Goal: Task Accomplishment & Management: Manage account settings

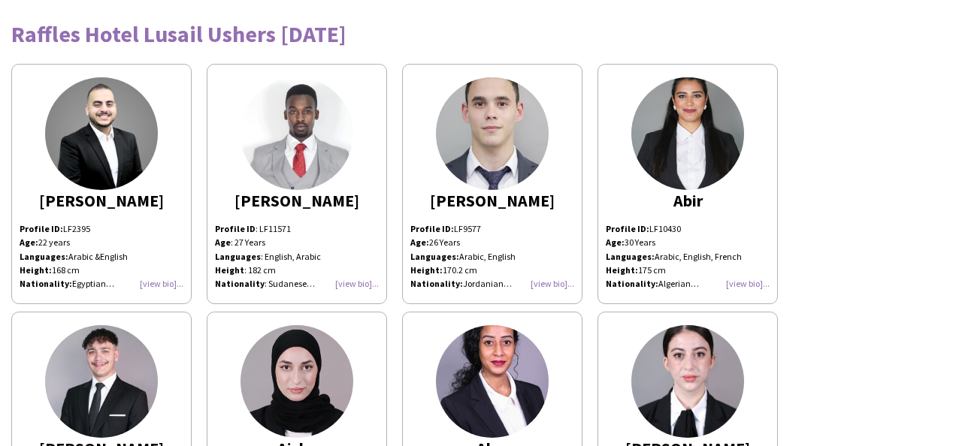
scroll to position [1410, 0]
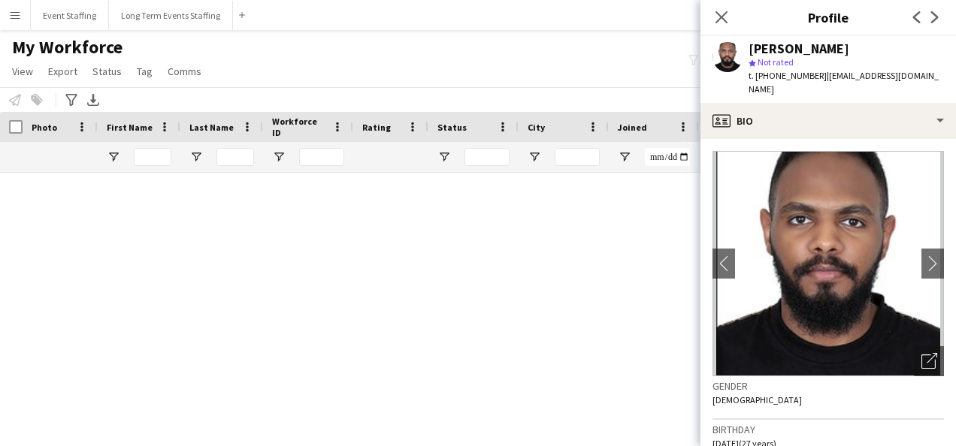
click at [594, 52] on div "My Workforce View Views Default view New view Update view Delete view Edit name…" at bounding box center [478, 61] width 956 height 51
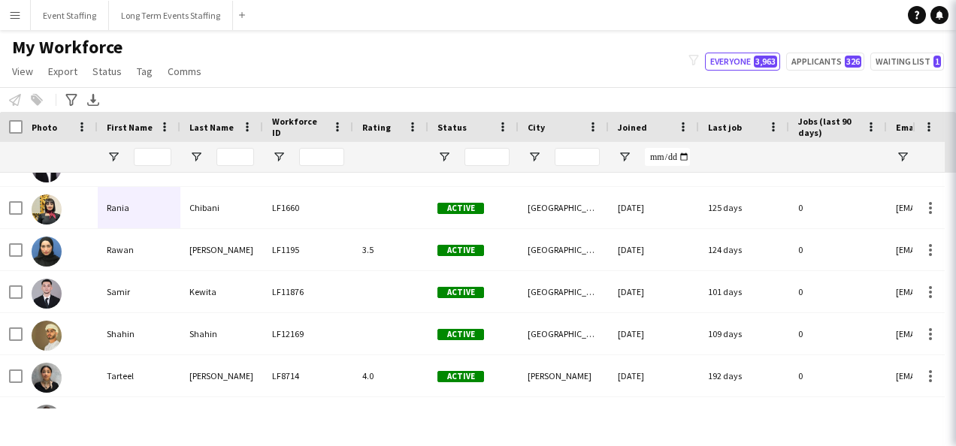
scroll to position [589, 0]
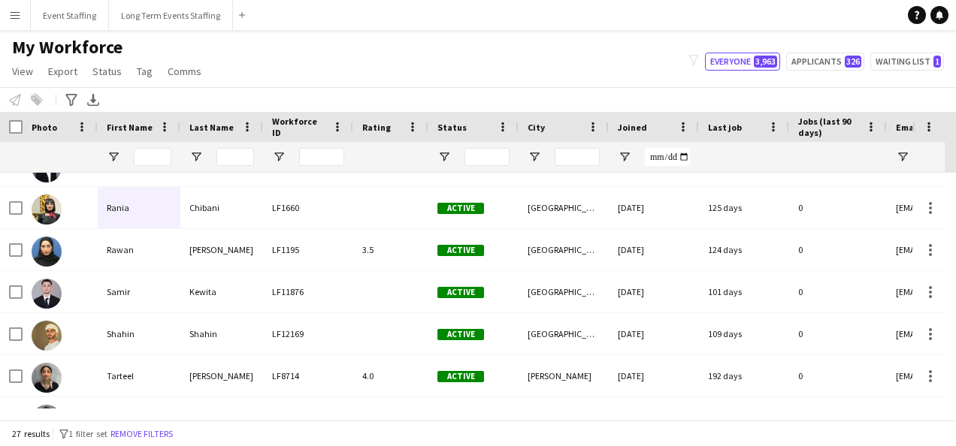
click at [334, 52] on div "My Workforce View Views Default view New view Update view Delete view Edit name…" at bounding box center [478, 61] width 956 height 51
click at [451, 85] on div "My Workforce View Views Default view New view Update view Delete view Edit name…" at bounding box center [478, 61] width 956 height 51
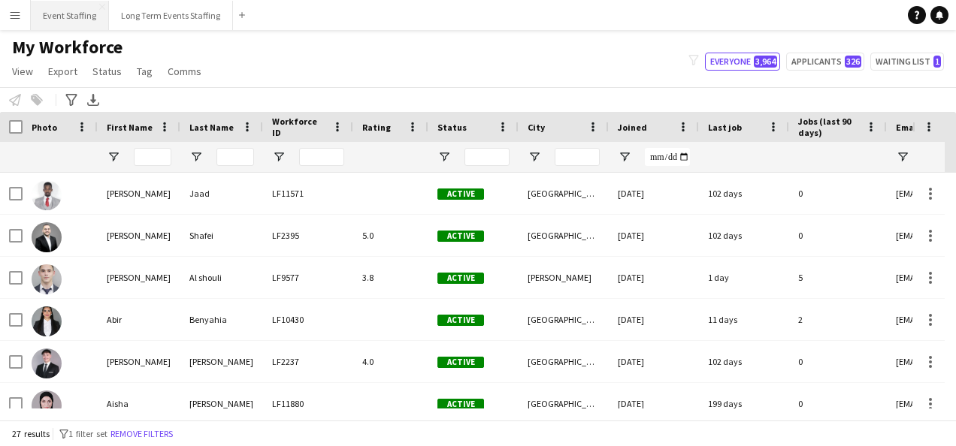
click at [62, 20] on button "Event Staffing Close" at bounding box center [70, 15] width 78 height 29
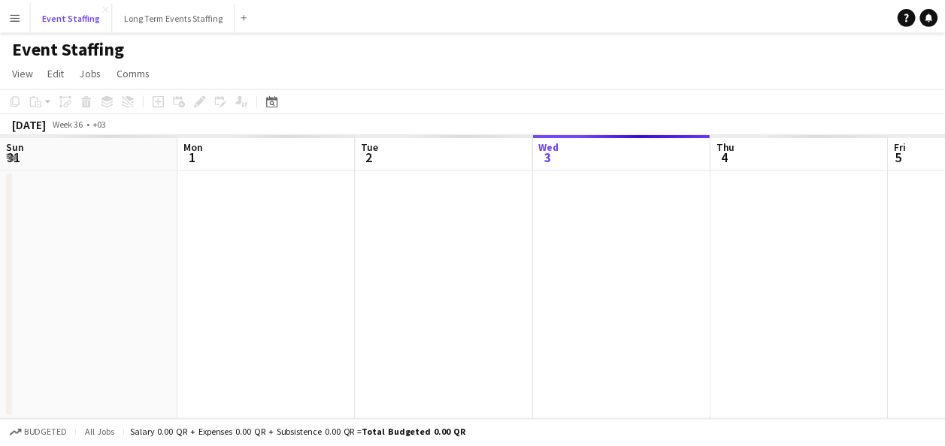
scroll to position [0, 359]
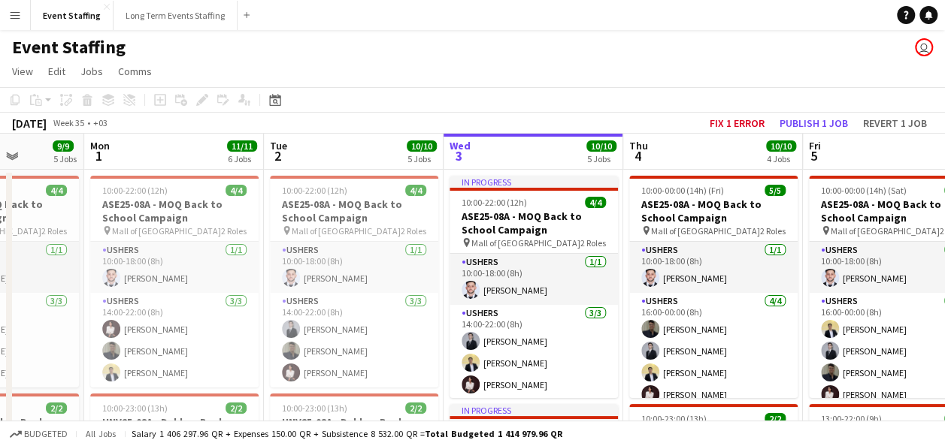
drag, startPoint x: 233, startPoint y: 302, endPoint x: 522, endPoint y: 296, distance: 289.4
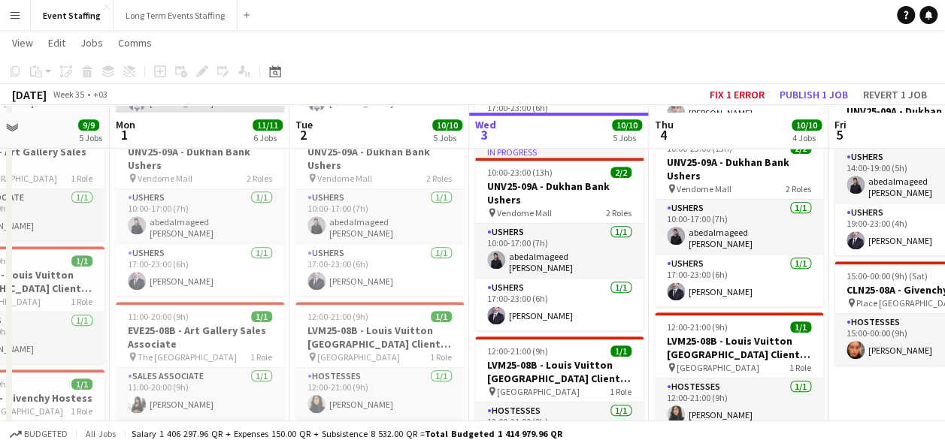
scroll to position [451, 0]
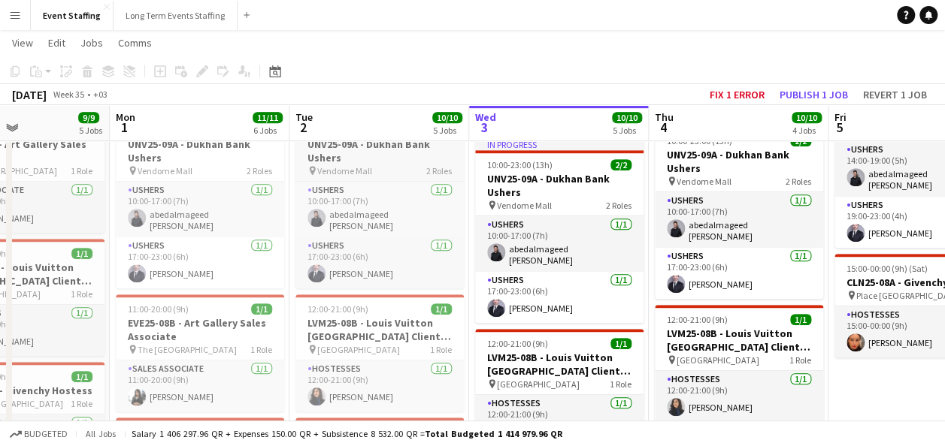
click at [365, 156] on h3 "UNV25-09A - Dukhan Bank Ushers" at bounding box center [379, 151] width 168 height 27
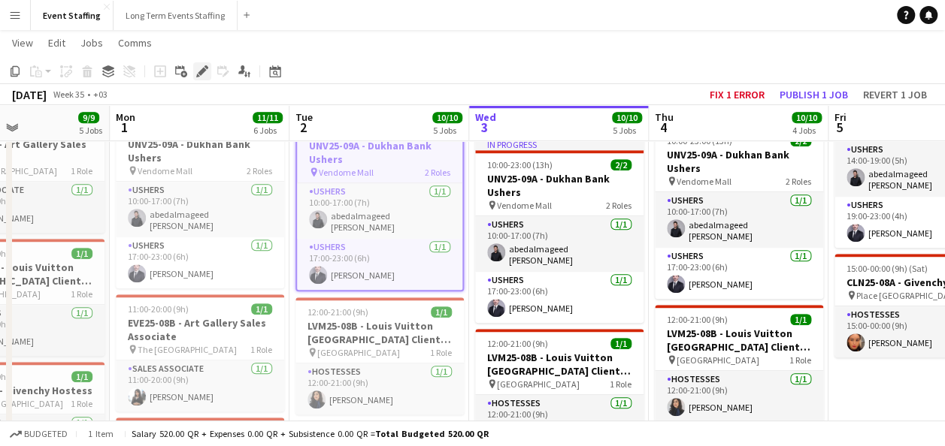
click at [203, 72] on icon at bounding box center [202, 72] width 8 height 8
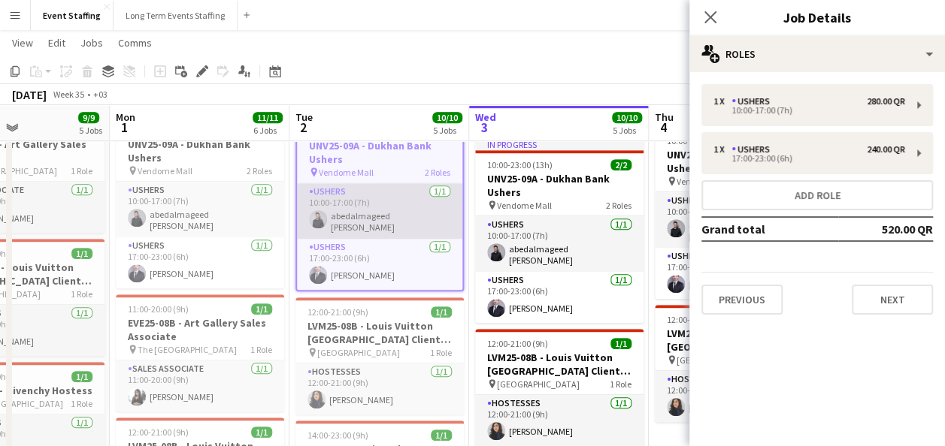
click at [333, 201] on app-card-role "Ushers [DATE] 10:00-17:00 (7h) abedalmageed [PERSON_NAME]" at bounding box center [379, 211] width 165 height 56
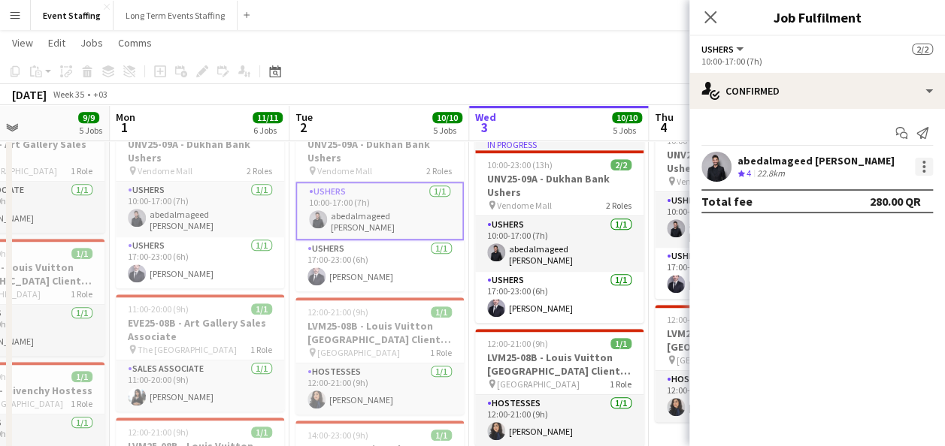
click at [917, 165] on div at bounding box center [924, 167] width 18 height 18
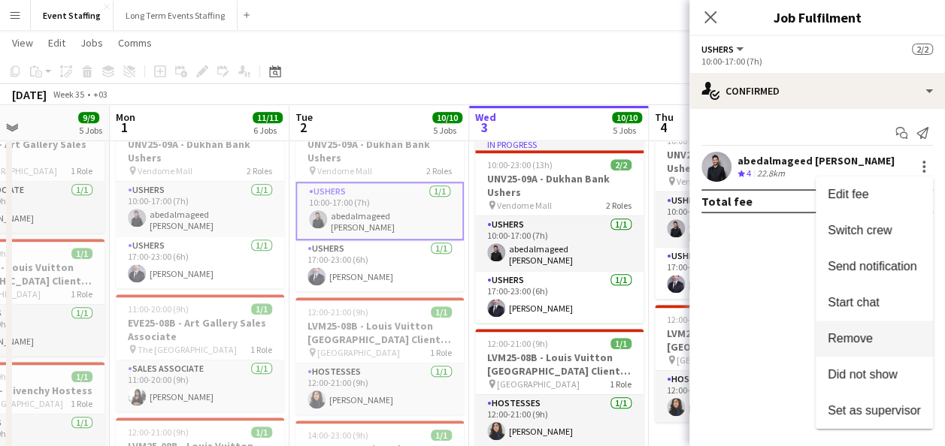
click at [857, 345] on span "Remove" at bounding box center [849, 338] width 45 height 13
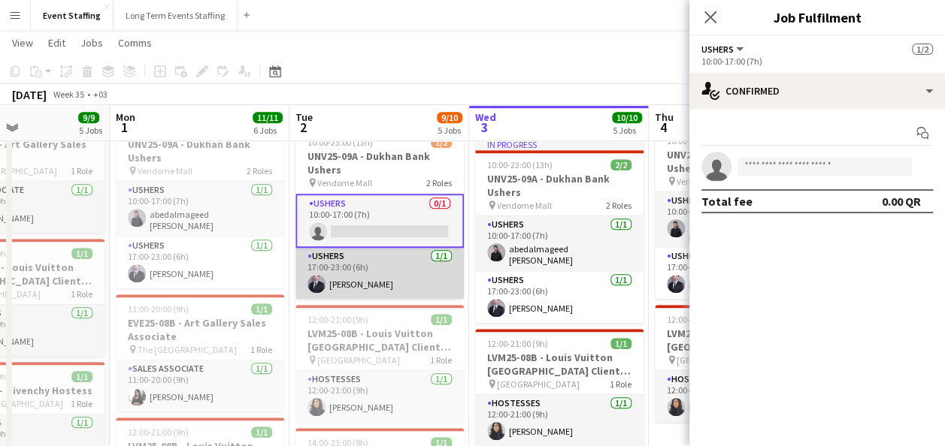
click at [427, 276] on app-card-role "Ushers [DATE] 17:00-23:00 (6h) [PERSON_NAME]" at bounding box center [379, 273] width 168 height 51
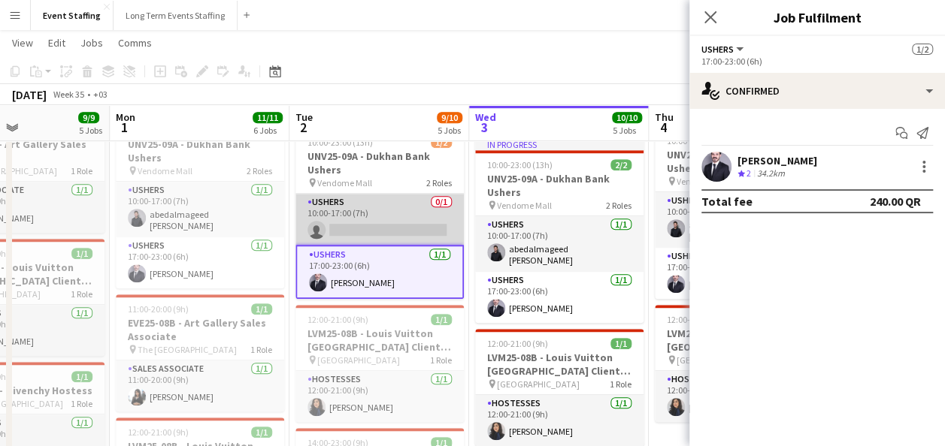
click at [427, 219] on app-card-role "Ushers 0/1 10:00-17:00 (7h) single-neutral-actions" at bounding box center [379, 219] width 168 height 51
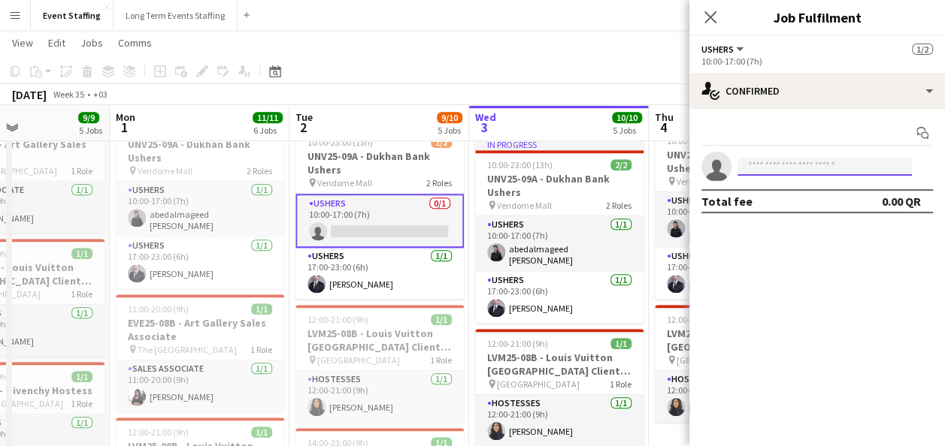
click at [783, 160] on input at bounding box center [824, 167] width 174 height 18
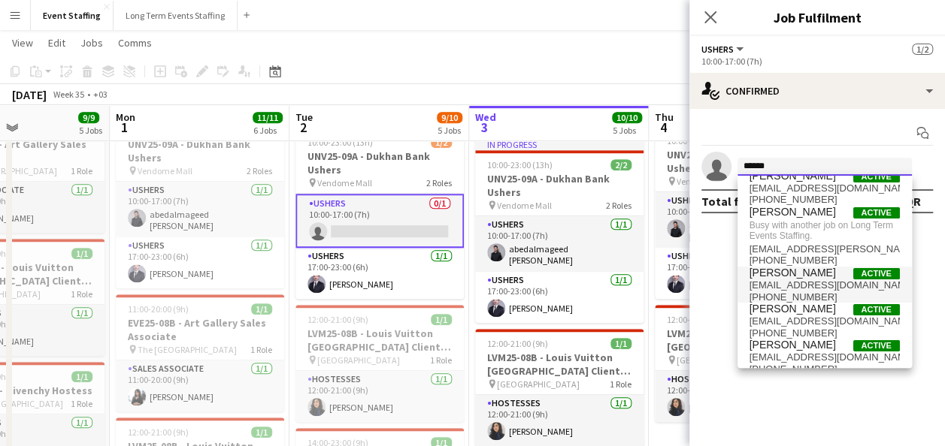
scroll to position [0, 0]
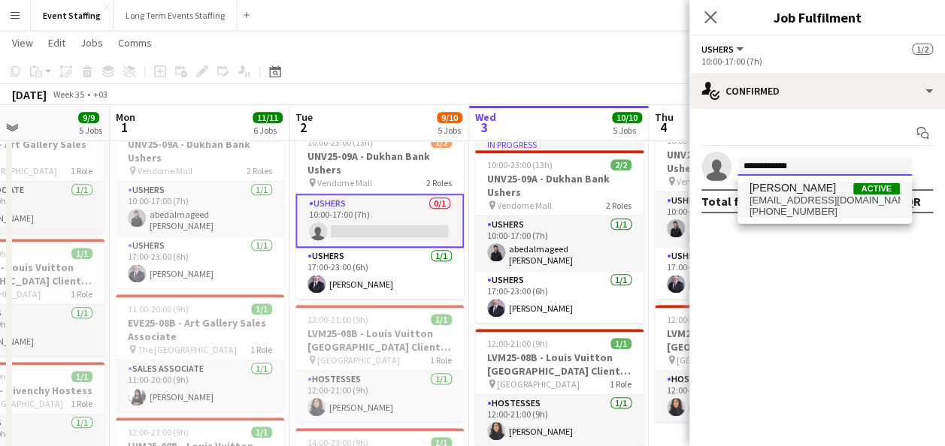
type input "**********"
click at [852, 206] on span "[PHONE_NUMBER]" at bounding box center [824, 212] width 150 height 12
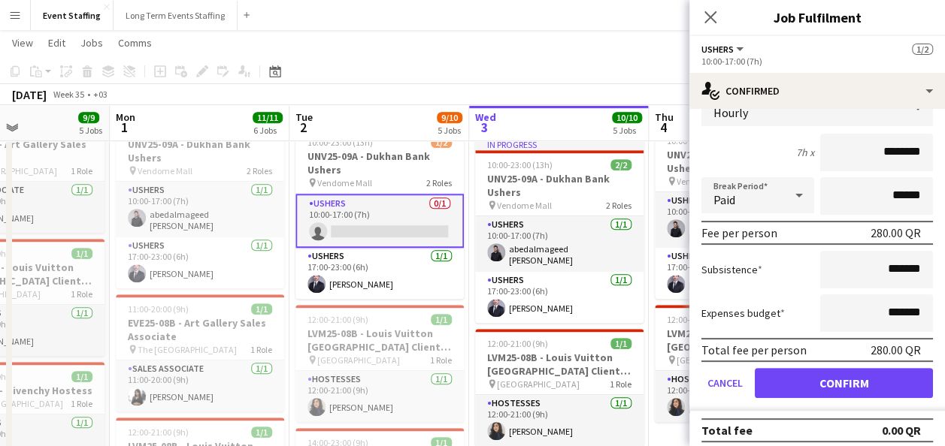
scroll to position [119, 0]
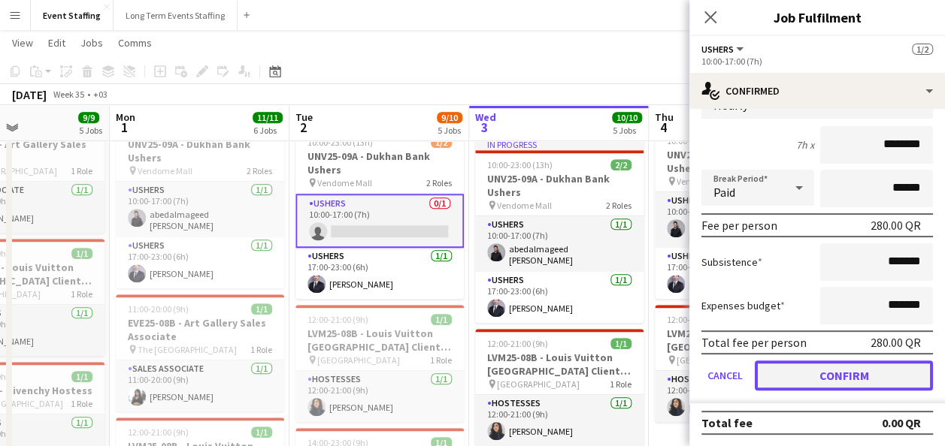
click at [848, 370] on button "Confirm" at bounding box center [844, 376] width 178 height 30
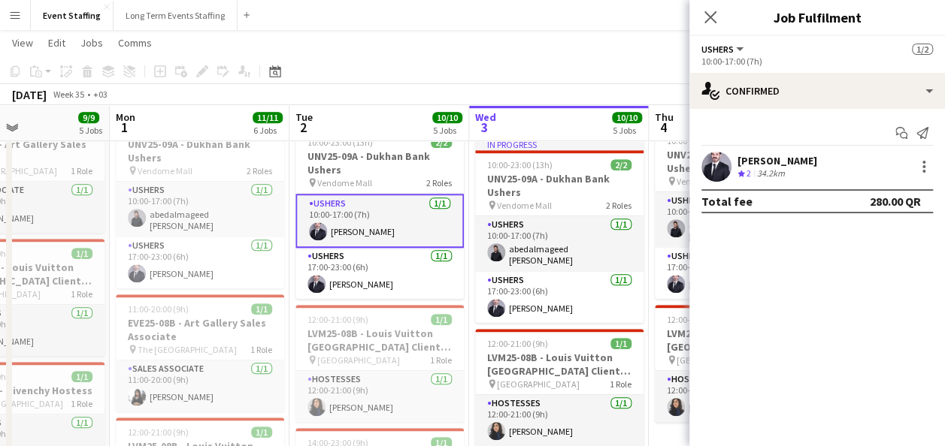
scroll to position [0, 0]
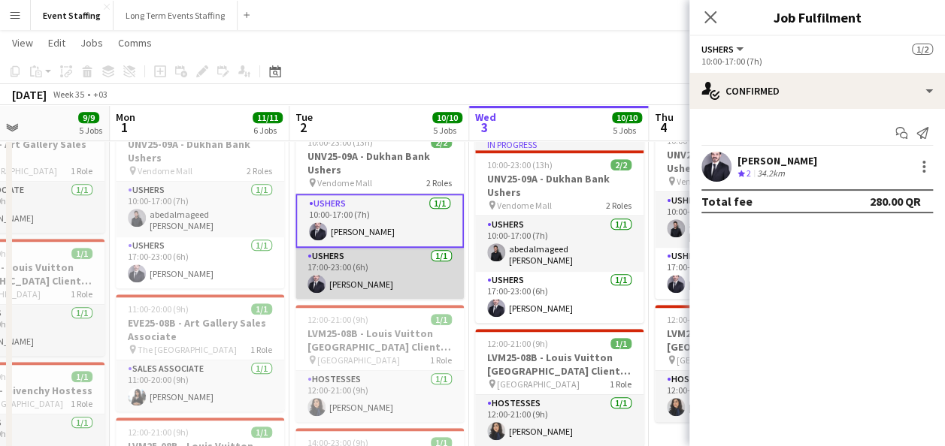
click at [410, 268] on app-card-role "Ushers [DATE] 17:00-23:00 (6h) [PERSON_NAME]" at bounding box center [379, 273] width 168 height 51
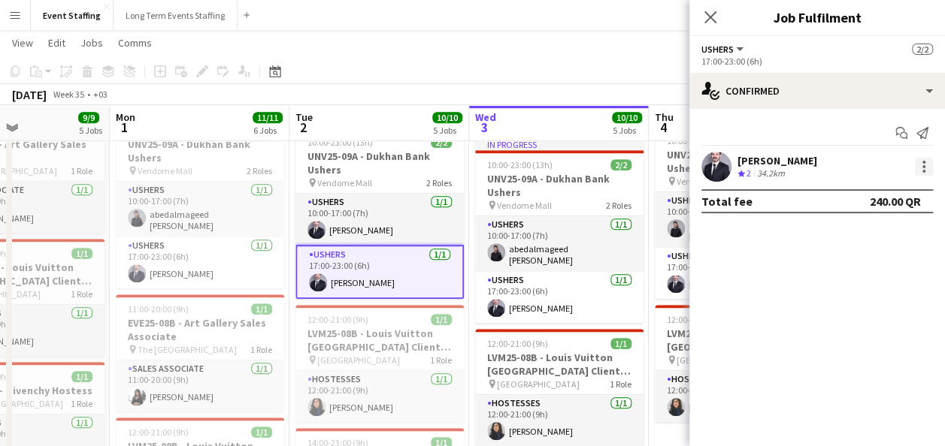
click at [924, 171] on div at bounding box center [924, 167] width 18 height 18
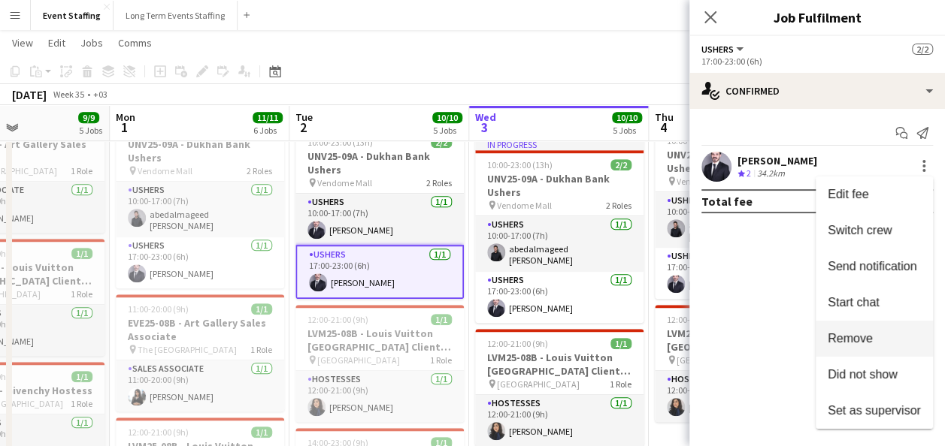
click at [871, 338] on span "Remove" at bounding box center [849, 338] width 45 height 13
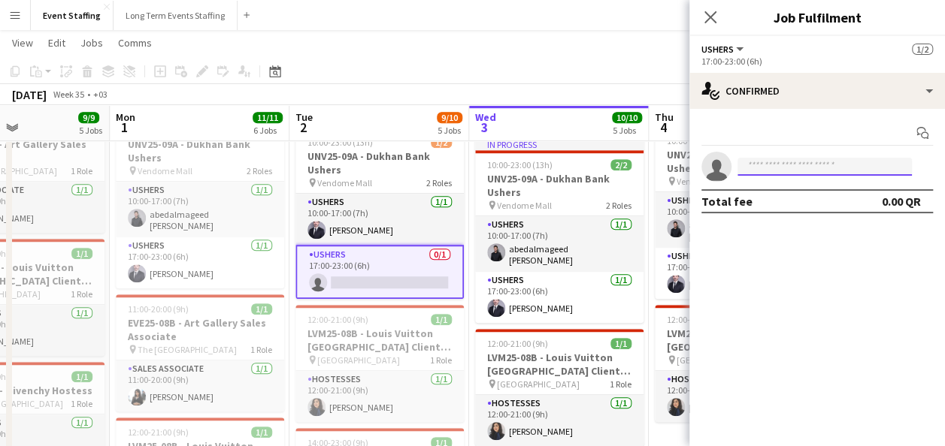
click at [847, 162] on input at bounding box center [824, 167] width 174 height 18
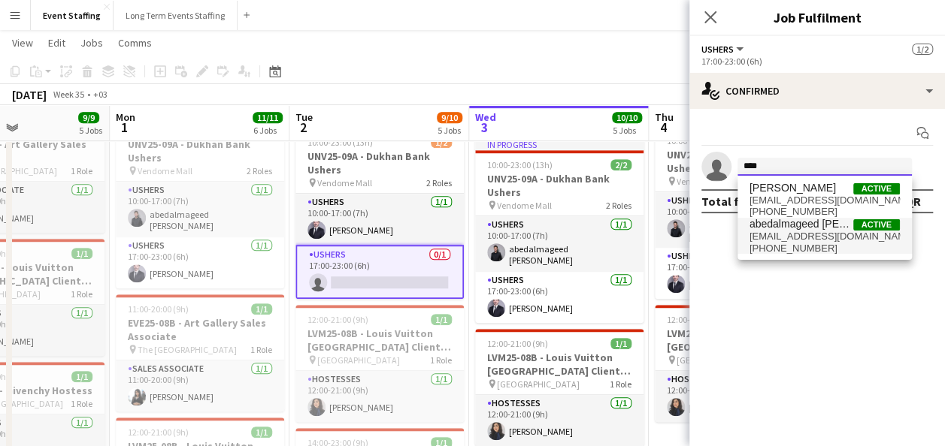
type input "****"
click at [830, 241] on span "[EMAIL_ADDRESS][DOMAIN_NAME]" at bounding box center [824, 237] width 150 height 12
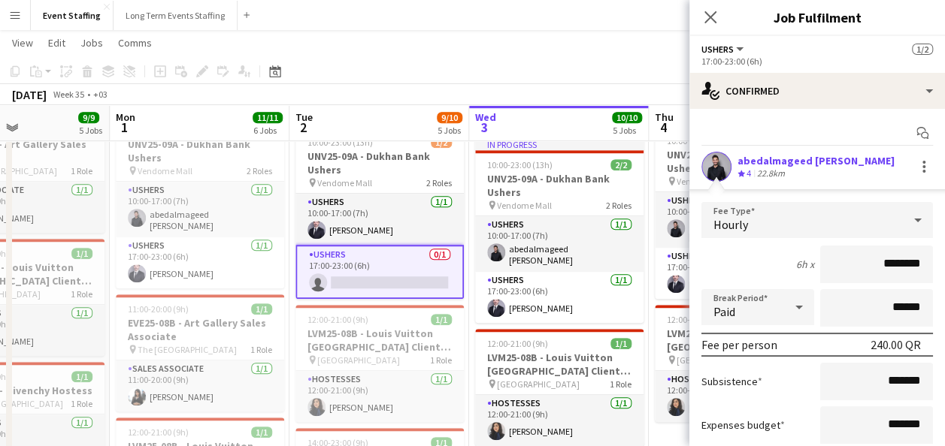
scroll to position [119, 0]
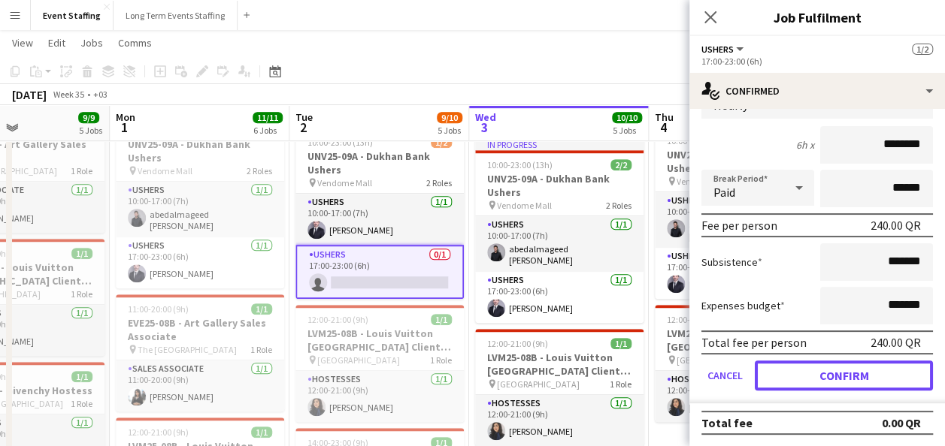
click at [870, 362] on button "Confirm" at bounding box center [844, 376] width 178 height 30
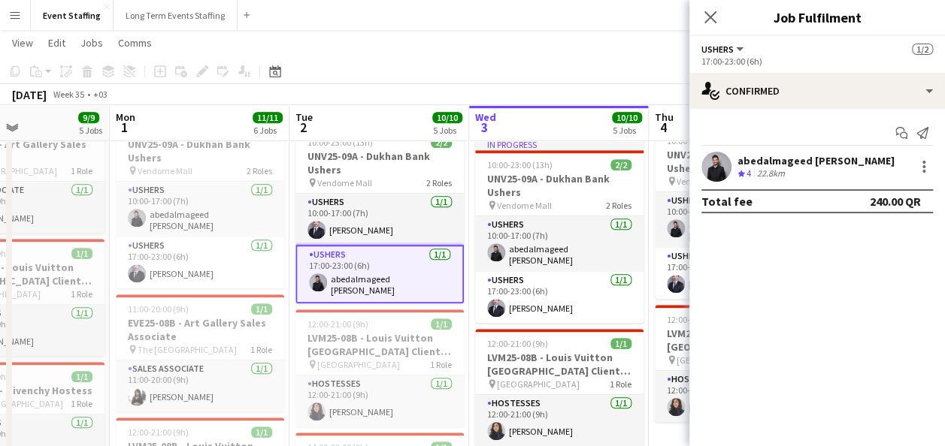
scroll to position [0, 0]
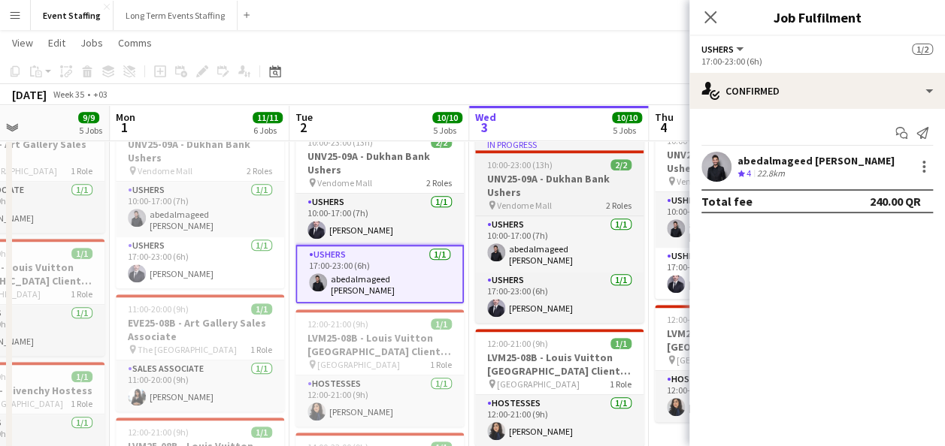
click at [570, 187] on h3 "UNV25-09A - Dukhan Bank Ushers" at bounding box center [559, 185] width 168 height 27
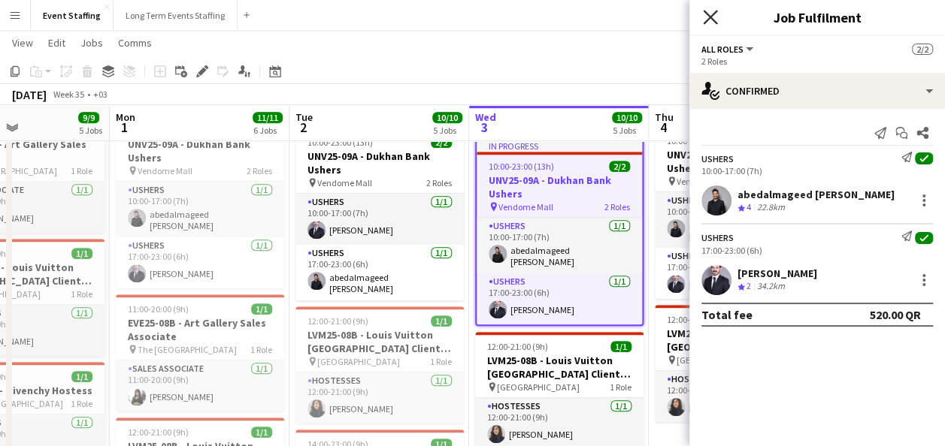
click at [706, 15] on icon "Close pop-in" at bounding box center [710, 17] width 14 height 14
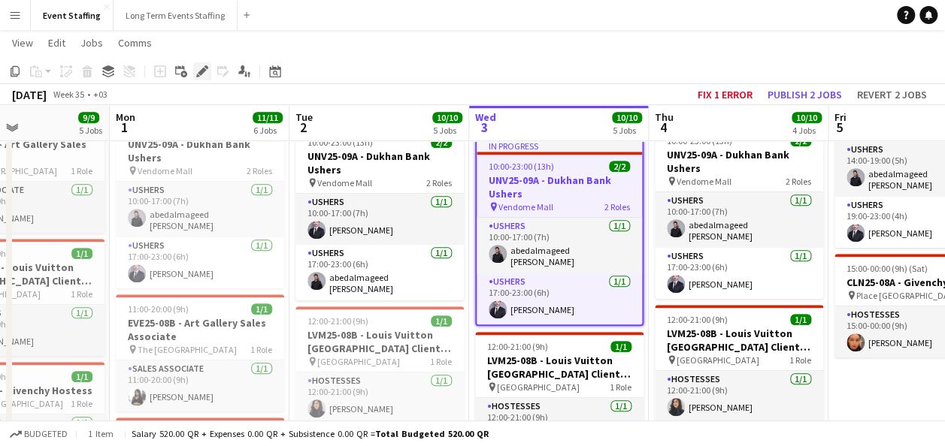
click at [194, 68] on div "Edit" at bounding box center [202, 71] width 18 height 18
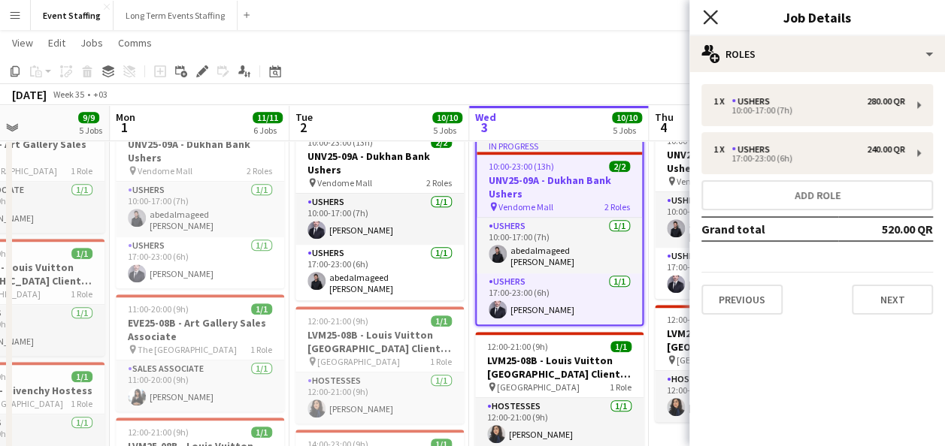
click at [709, 14] on icon "Close pop-in" at bounding box center [710, 17] width 14 height 14
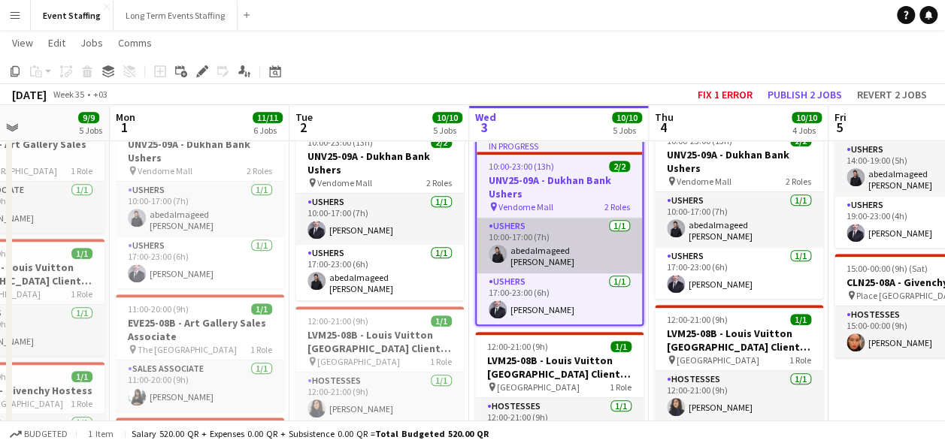
click at [576, 236] on app-card-role "Ushers [DATE] 10:00-17:00 (7h) abedalmageed [PERSON_NAME]" at bounding box center [558, 246] width 165 height 56
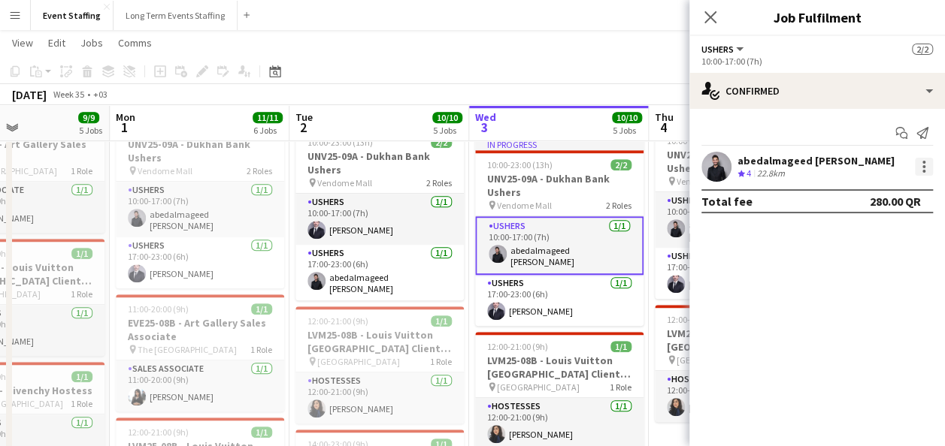
click at [919, 168] on div at bounding box center [924, 167] width 18 height 18
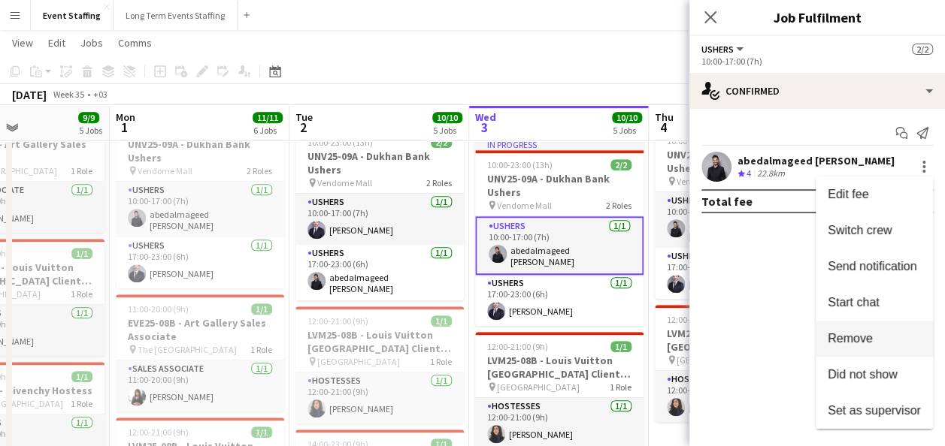
click at [865, 337] on span "Remove" at bounding box center [849, 338] width 45 height 13
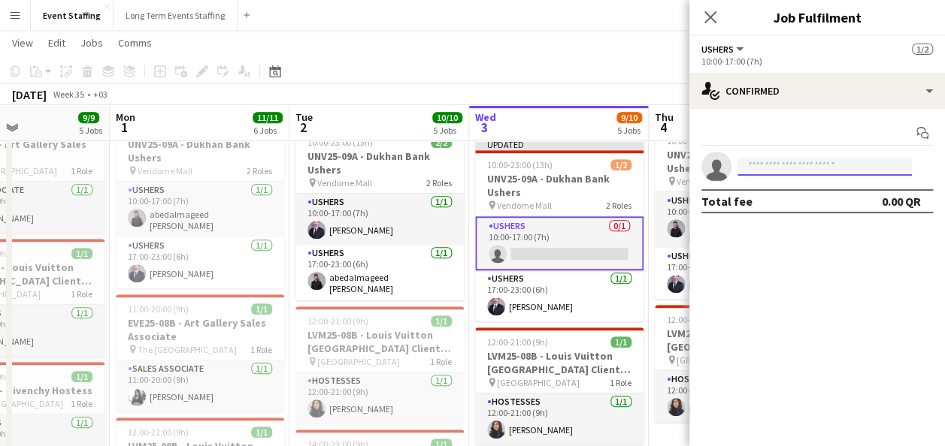
click at [788, 165] on input at bounding box center [824, 167] width 174 height 18
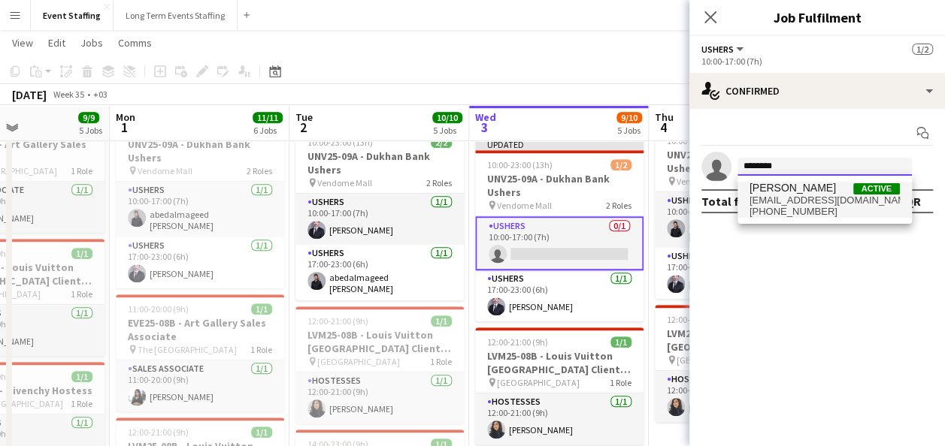
type input "********"
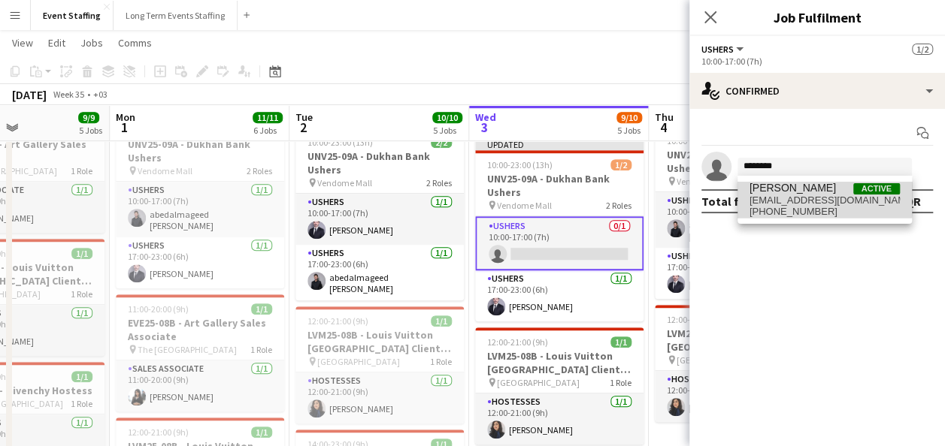
click at [818, 191] on span "[PERSON_NAME] Active" at bounding box center [824, 188] width 150 height 13
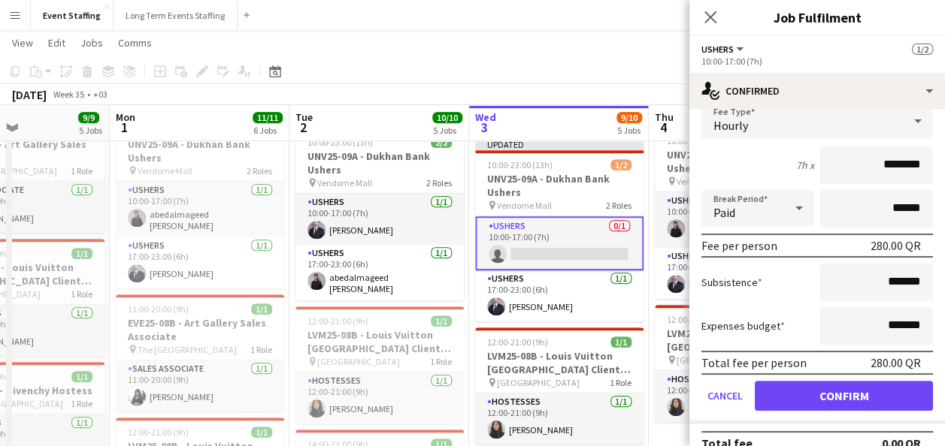
scroll to position [119, 0]
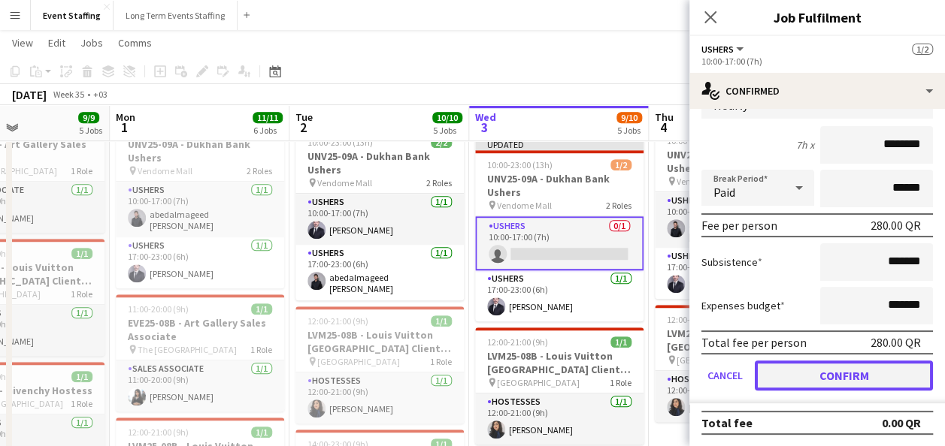
click at [877, 370] on button "Confirm" at bounding box center [844, 376] width 178 height 30
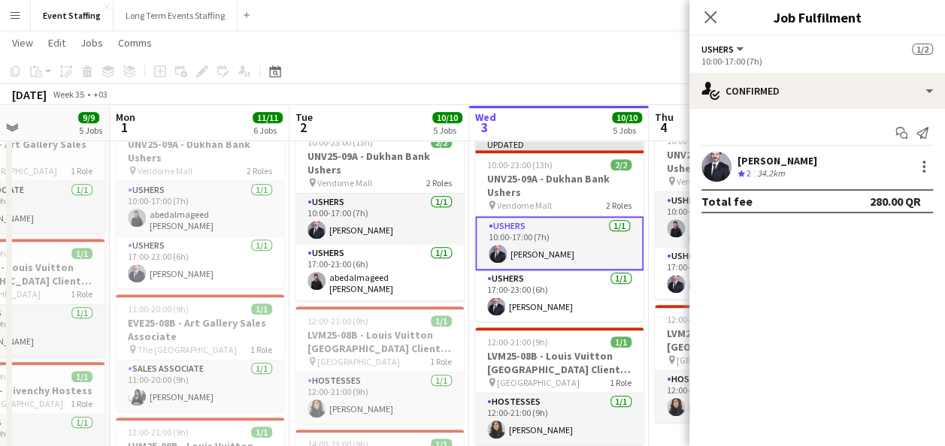
scroll to position [0, 0]
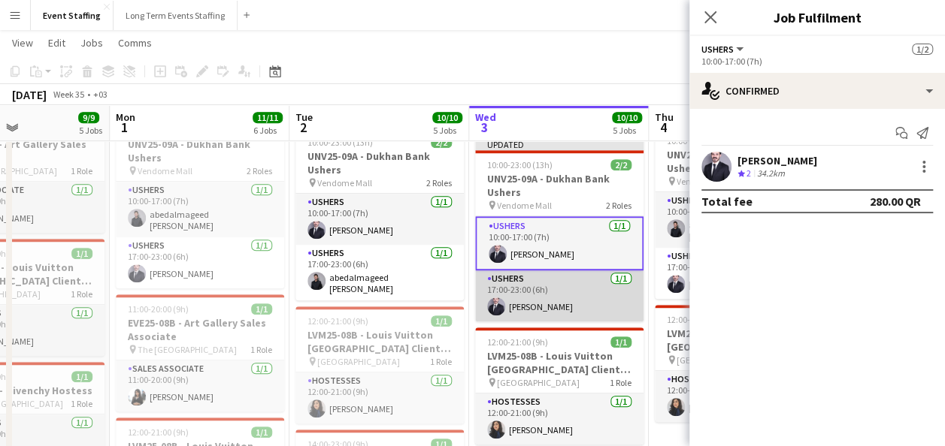
click at [601, 298] on app-card-role "Ushers [DATE] 17:00-23:00 (6h) [PERSON_NAME]" at bounding box center [559, 296] width 168 height 51
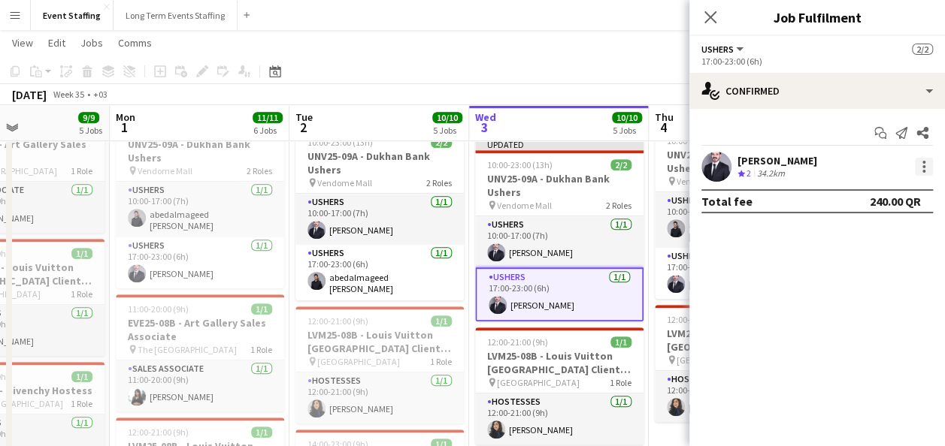
click at [927, 165] on div at bounding box center [924, 167] width 18 height 18
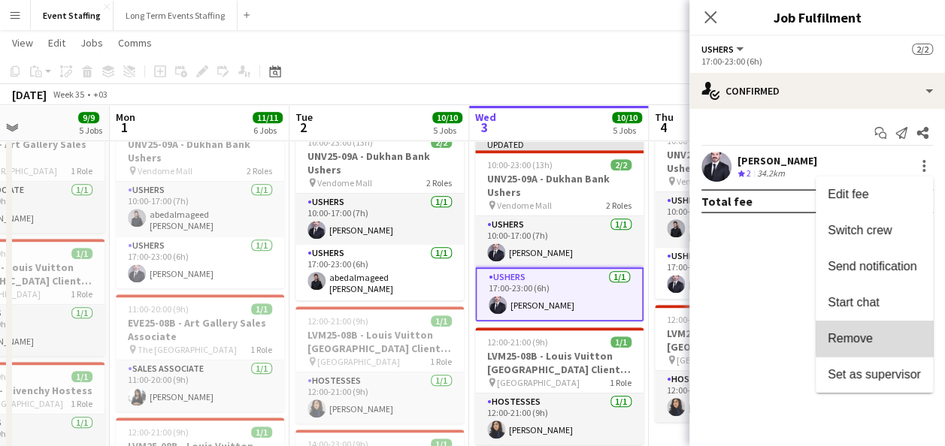
click at [878, 337] on span "Remove" at bounding box center [873, 339] width 93 height 14
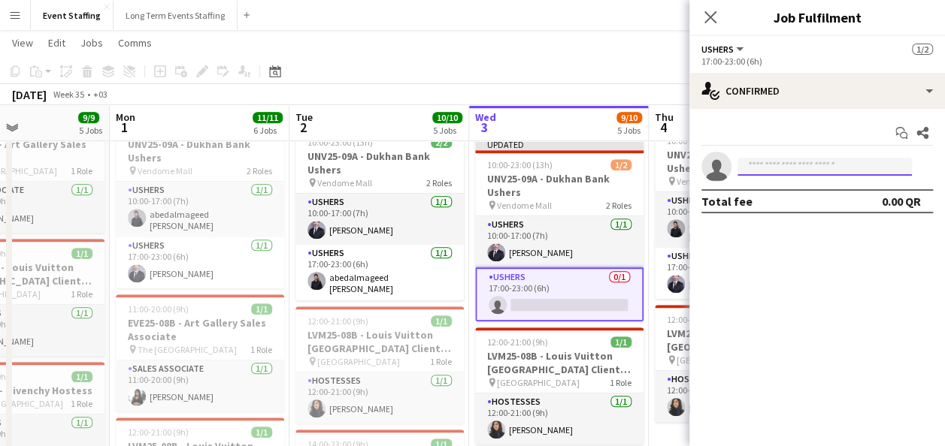
click at [820, 169] on input at bounding box center [824, 167] width 174 height 18
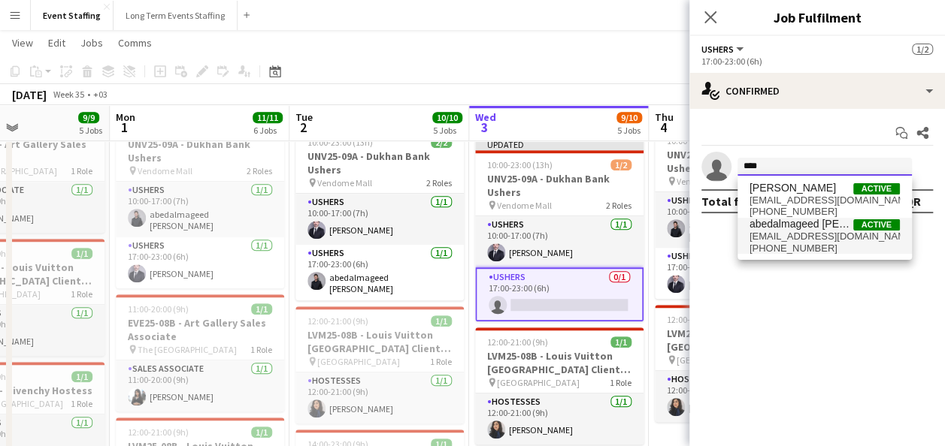
type input "****"
click at [791, 233] on span "[EMAIL_ADDRESS][DOMAIN_NAME]" at bounding box center [824, 237] width 150 height 12
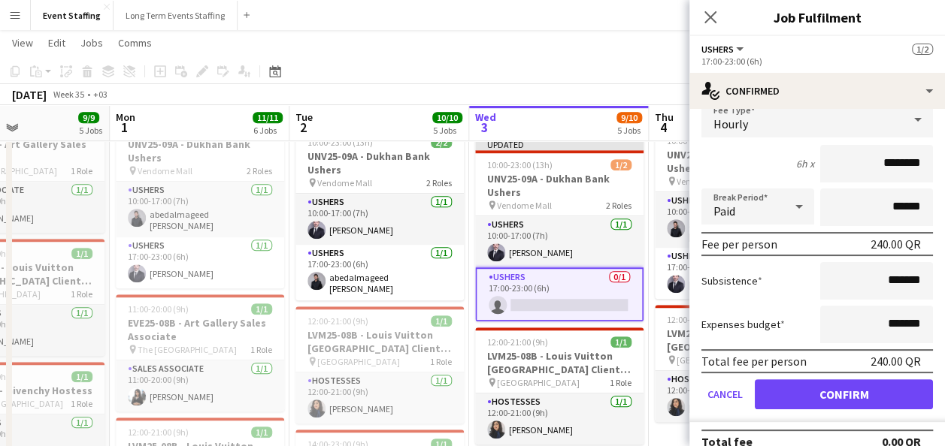
scroll to position [119, 0]
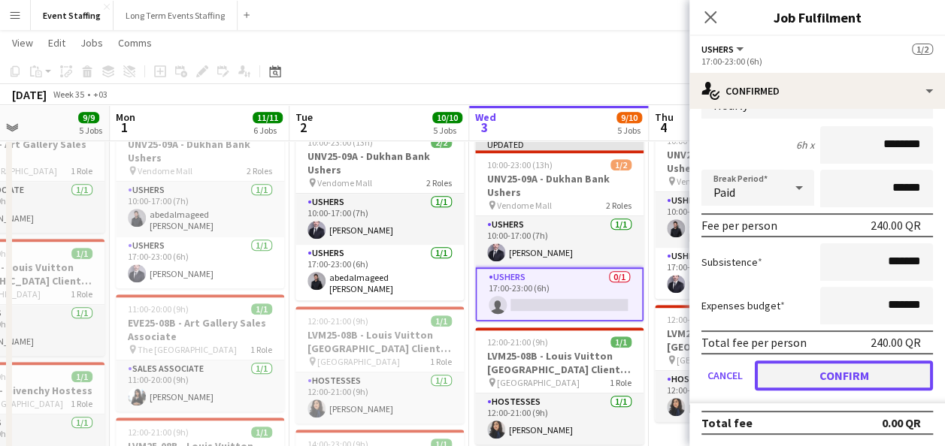
click at [843, 365] on button "Confirm" at bounding box center [844, 376] width 178 height 30
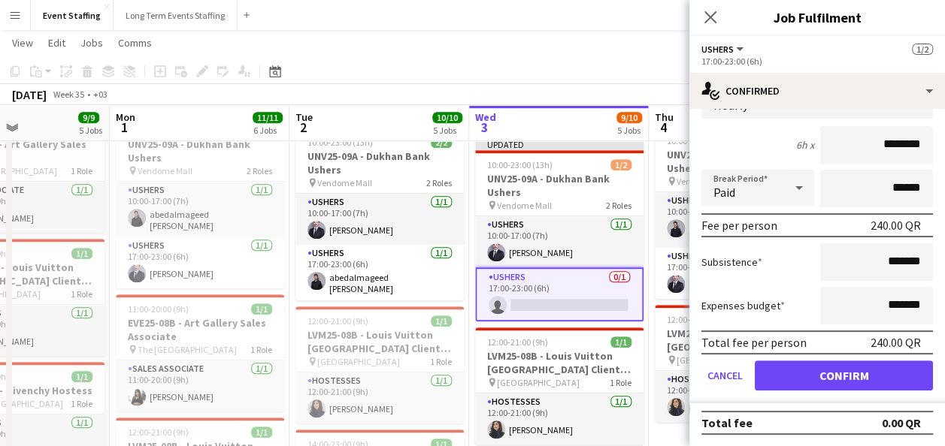
scroll to position [0, 0]
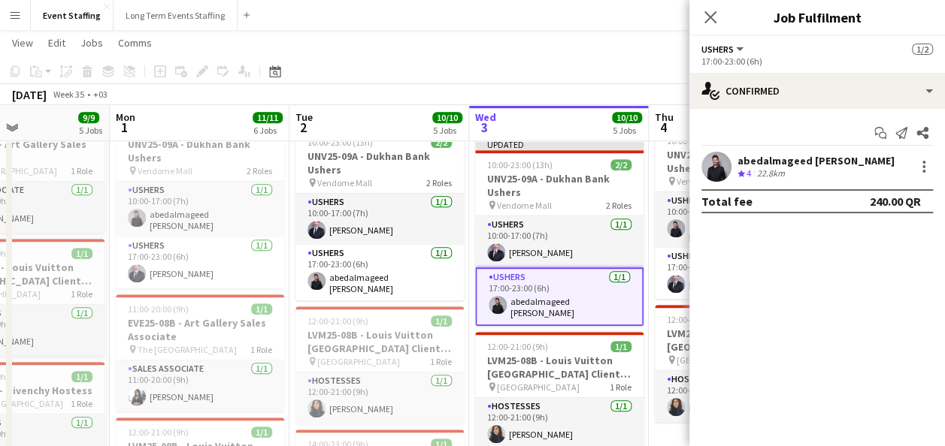
click at [568, 78] on app-toolbar "Copy Paste Paste Ctrl+V Paste with crew Ctrl+Shift+V Paste linked Job [GEOGRAPH…" at bounding box center [472, 72] width 945 height 26
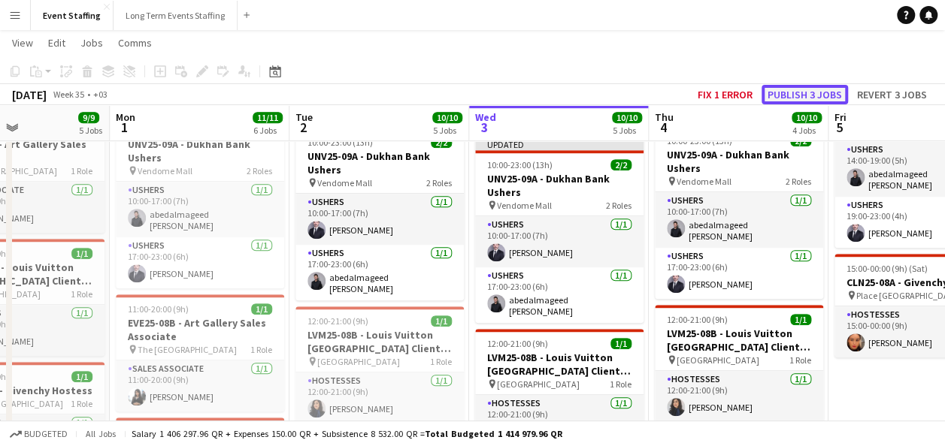
click at [804, 92] on button "Publish 3 jobs" at bounding box center [804, 95] width 86 height 20
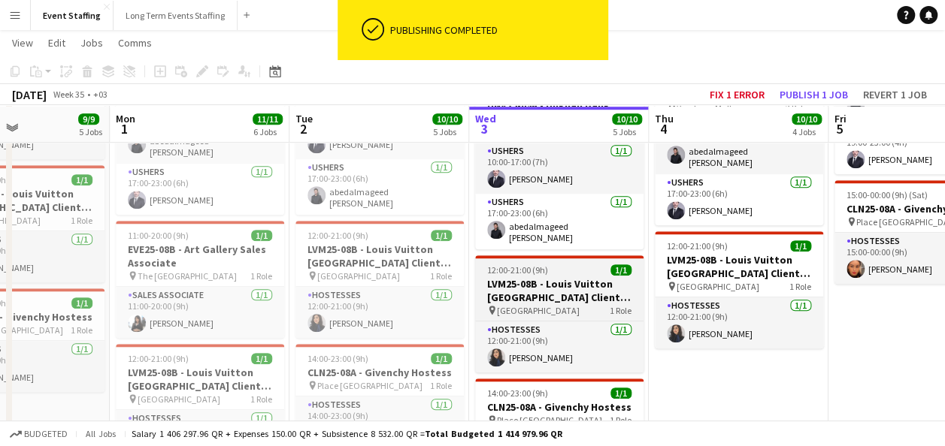
scroll to position [526, 0]
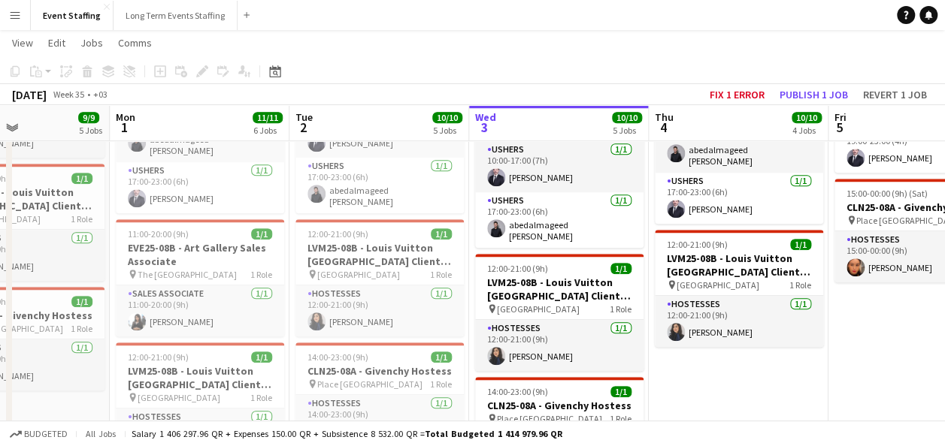
click at [712, 373] on app-date-cell "10:00-00:00 (14h) (Fri) 5/5 ASE25-08A - MOQ Back to School Campaign pin Mall of…" at bounding box center [739, 128] width 180 height 973
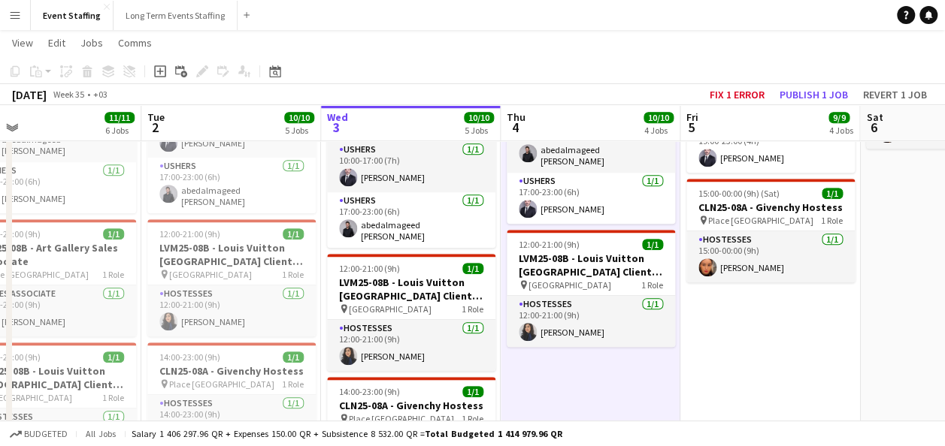
scroll to position [0, 579]
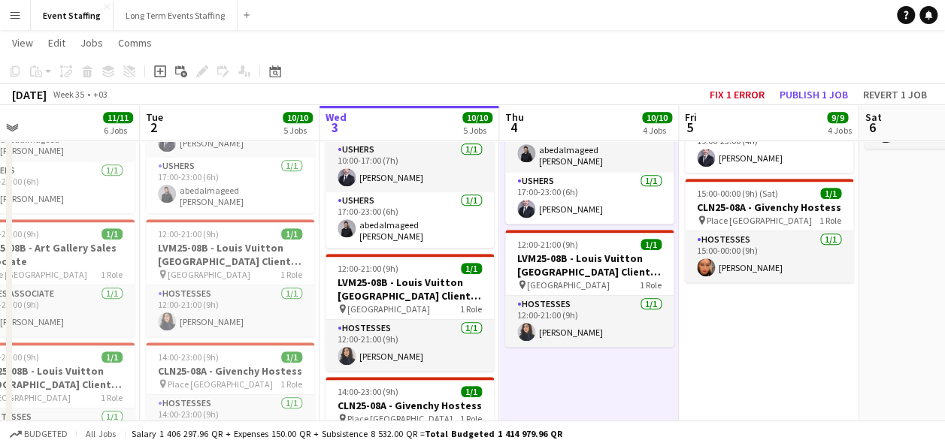
drag, startPoint x: 674, startPoint y: 377, endPoint x: 603, endPoint y: 382, distance: 71.6
click at [603, 382] on app-calendar-viewport "Fri 29 9/9 5 Jobs Sat 30 10/10 6 Jobs Sun 31 9/9 5 Jobs Mon 1 11/11 6 Jobs Tue …" at bounding box center [472, 109] width 945 height 1152
